Goal: Transaction & Acquisition: Book appointment/travel/reservation

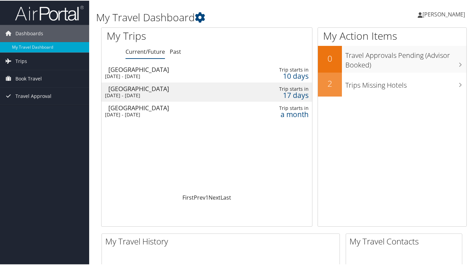
click at [151, 75] on div "[DATE] - [DATE]" at bounding box center [171, 76] width 132 height 6
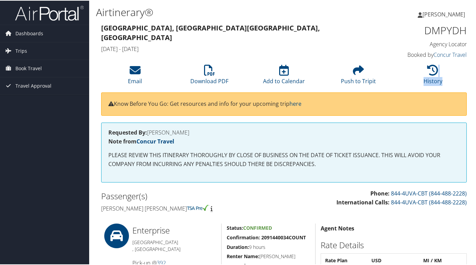
drag, startPoint x: 475, startPoint y: 86, endPoint x: 475, endPoint y: 96, distance: 9.3
click at [475, 96] on div "Airtinerary® Molly Harlow Molly Harlow My Settings Travel Agency Contacts View …" at bounding box center [284, 229] width 390 height 458
click at [468, 101] on div "Know Before You Go: Get resources and info for your upcoming trip here" at bounding box center [284, 107] width 376 height 30
click at [39, 34] on span "Dashboards" at bounding box center [29, 32] width 28 height 17
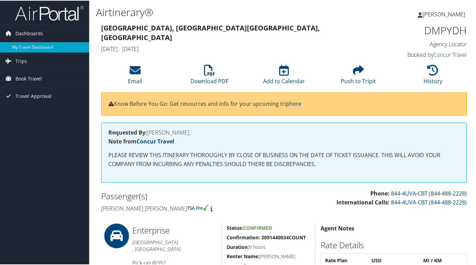
click at [39, 46] on link "My Travel Dashboard" at bounding box center [44, 47] width 89 height 10
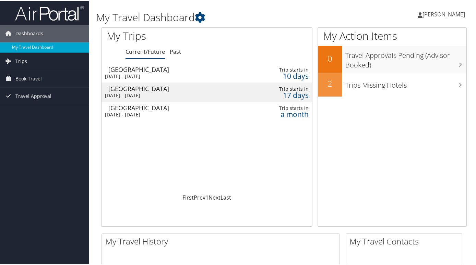
click at [129, 74] on div "[DATE] - [DATE]" at bounding box center [171, 76] width 132 height 6
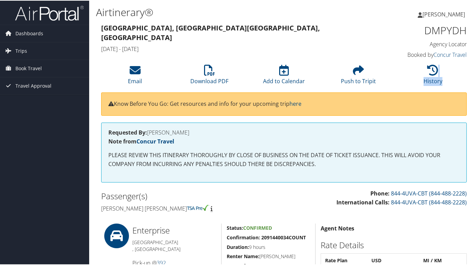
drag, startPoint x: 476, startPoint y: 69, endPoint x: 478, endPoint y: 85, distance: 16.6
click at [476, 85] on html "Menu Dashboards ► My Travel Dashboard Trips ► Current/Future Trips Past Trips T…" at bounding box center [239, 132] width 479 height 265
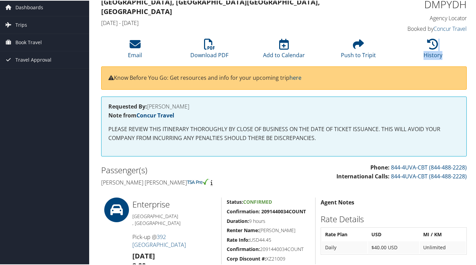
scroll to position [29, 0]
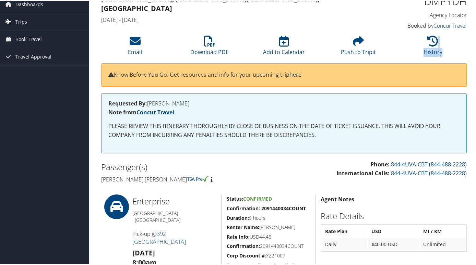
click at [19, 20] on span "Trips" at bounding box center [21, 21] width 12 height 17
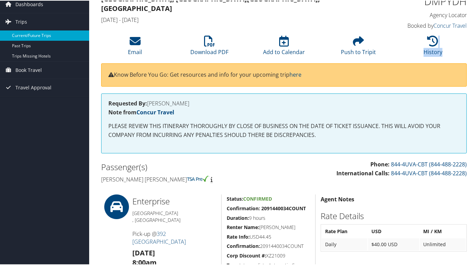
click at [38, 36] on link "Current/Future Trips" at bounding box center [44, 35] width 89 height 10
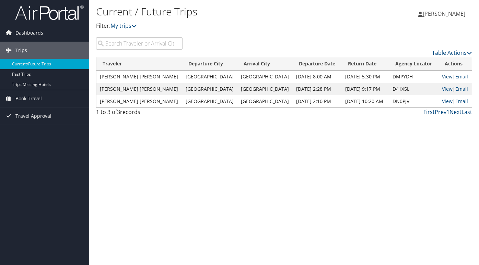
click at [443, 79] on link "View" at bounding box center [447, 76] width 11 height 7
click at [121, 25] on link "My trips" at bounding box center [123, 26] width 26 height 8
click at [137, 26] on icon at bounding box center [133, 25] width 5 height 5
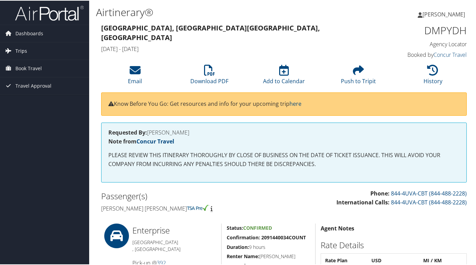
click at [13, 51] on icon at bounding box center [8, 50] width 10 height 10
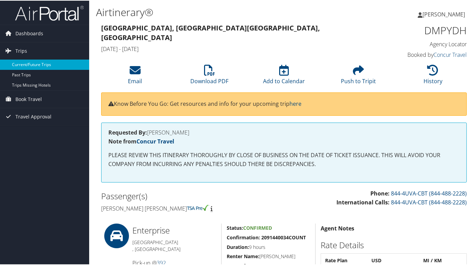
click at [35, 64] on link "Current/Future Trips" at bounding box center [44, 64] width 89 height 10
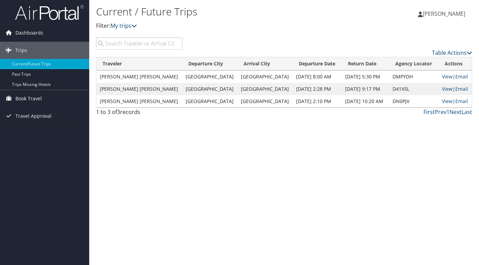
click at [468, 53] on icon at bounding box center [469, 52] width 5 height 5
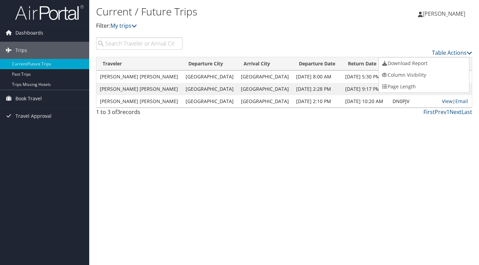
click at [382, 41] on div at bounding box center [239, 132] width 479 height 265
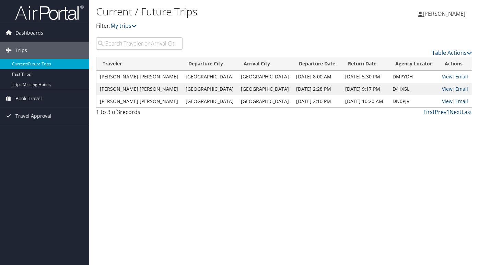
click at [133, 27] on link "My trips" at bounding box center [123, 26] width 26 height 8
click at [27, 35] on span "Dashboards" at bounding box center [29, 32] width 28 height 17
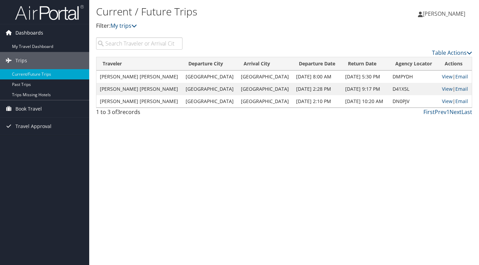
click at [27, 33] on span "Dashboards" at bounding box center [29, 32] width 28 height 17
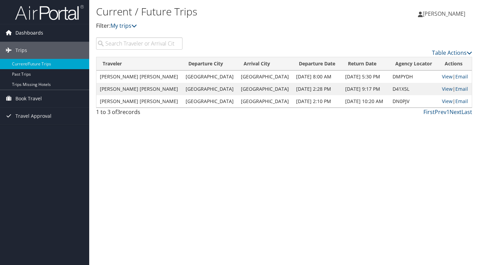
click at [27, 33] on span "Dashboards" at bounding box center [29, 32] width 28 height 17
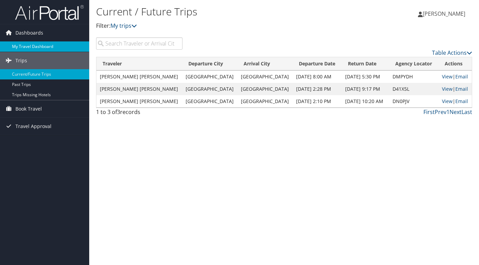
click at [27, 45] on link "My Travel Dashboard" at bounding box center [44, 47] width 89 height 10
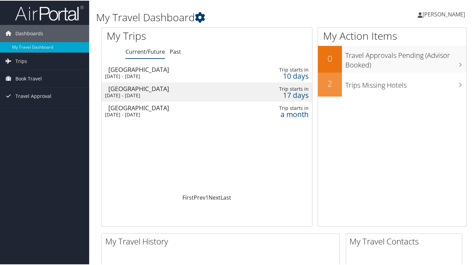
click at [201, 15] on icon at bounding box center [200, 17] width 10 height 10
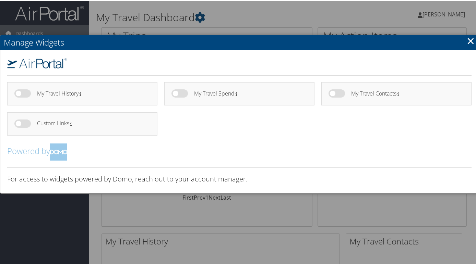
click at [265, 221] on div at bounding box center [239, 132] width 479 height 265
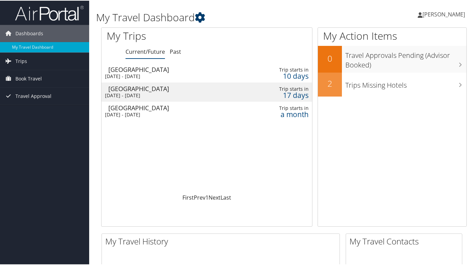
click at [201, 15] on icon at bounding box center [200, 17] width 10 height 10
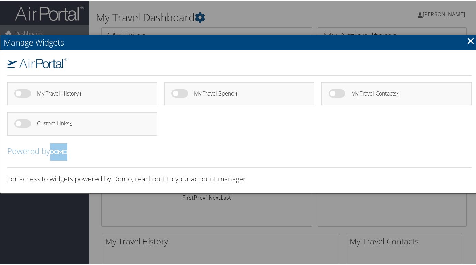
click at [233, 17] on div at bounding box center [239, 132] width 479 height 265
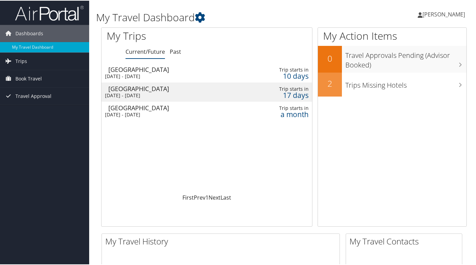
click at [437, 16] on span "[PERSON_NAME]" at bounding box center [444, 14] width 43 height 8
click at [292, 17] on h1 "My Travel Dashboard" at bounding box center [221, 17] width 251 height 14
click at [61, 16] on img at bounding box center [49, 12] width 69 height 16
click at [12, 61] on icon at bounding box center [8, 60] width 10 height 10
click at [15, 60] on span "Trips" at bounding box center [21, 60] width 12 height 17
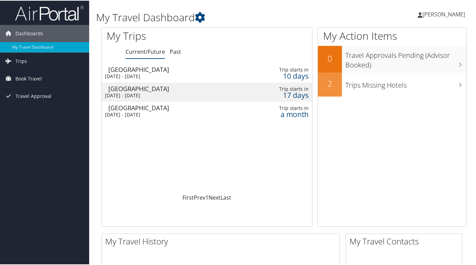
click at [60, 20] on img at bounding box center [49, 12] width 69 height 16
click at [27, 61] on link "Trips" at bounding box center [44, 60] width 89 height 17
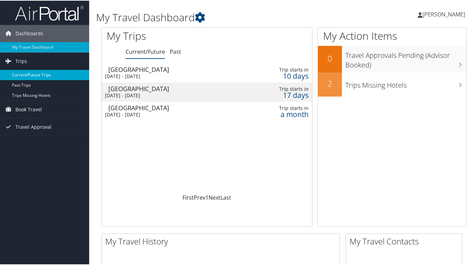
click at [35, 75] on link "Current/Future Trips" at bounding box center [44, 74] width 89 height 10
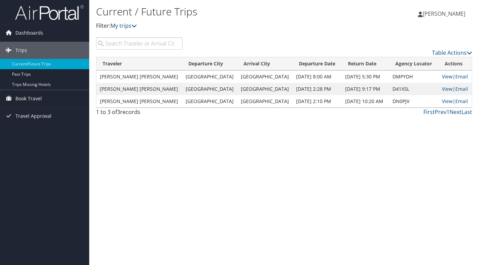
click at [446, 77] on link "View" at bounding box center [447, 76] width 11 height 7
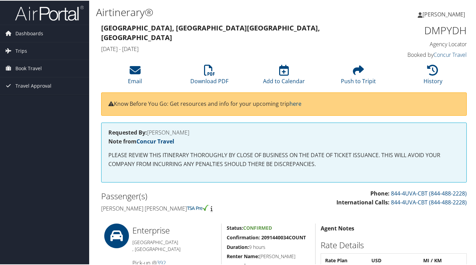
click at [440, 15] on span "[PERSON_NAME]" at bounding box center [444, 14] width 43 height 8
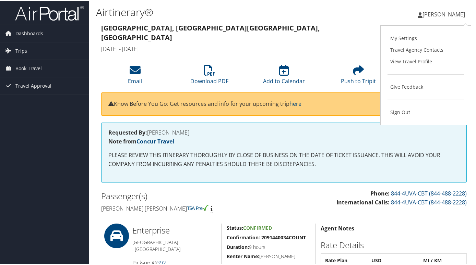
click at [353, 19] on div "Molly Harlow Molly Harlow My Settings Travel Agency Contacts View Travel Profil…" at bounding box center [399, 16] width 160 height 26
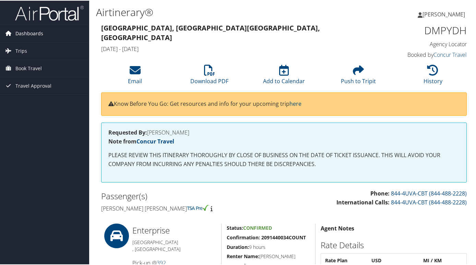
click at [38, 33] on span "Dashboards" at bounding box center [29, 32] width 28 height 17
click at [43, 15] on img at bounding box center [49, 12] width 69 height 16
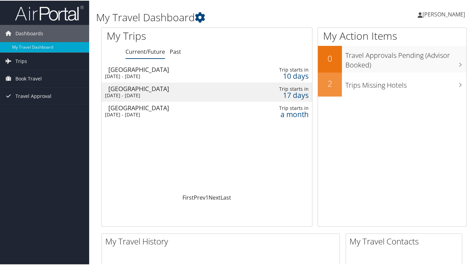
click at [164, 76] on div "[DATE] - [DATE]" at bounding box center [171, 76] width 132 height 6
click at [207, 140] on div "Loading... [GEOGRAPHIC_DATA] [DATE] - [DATE] Trip starts [DATE] [GEOGRAPHIC_DAT…" at bounding box center [207, 128] width 211 height 130
click at [23, 78] on span "Book Travel" at bounding box center [28, 78] width 26 height 17
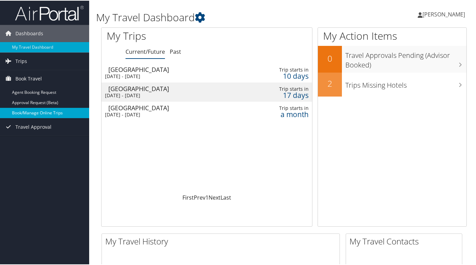
click at [29, 111] on link "Book/Manage Online Trips" at bounding box center [44, 112] width 89 height 10
